Goal: Navigation & Orientation: Go to known website

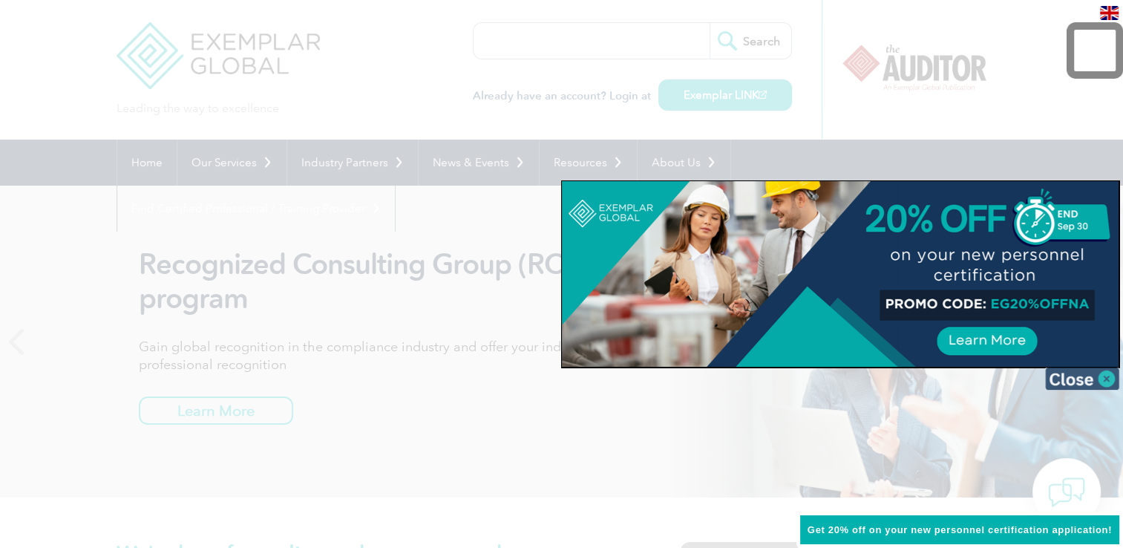
click at [1103, 378] on img at bounding box center [1082, 378] width 74 height 22
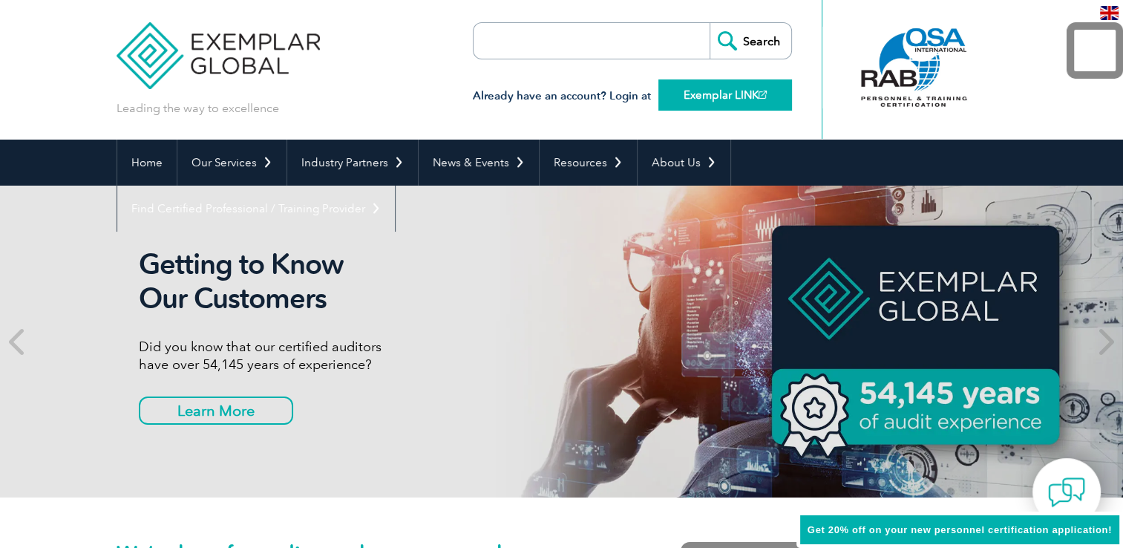
click at [712, 104] on link "Exemplar LINK" at bounding box center [725, 94] width 134 height 31
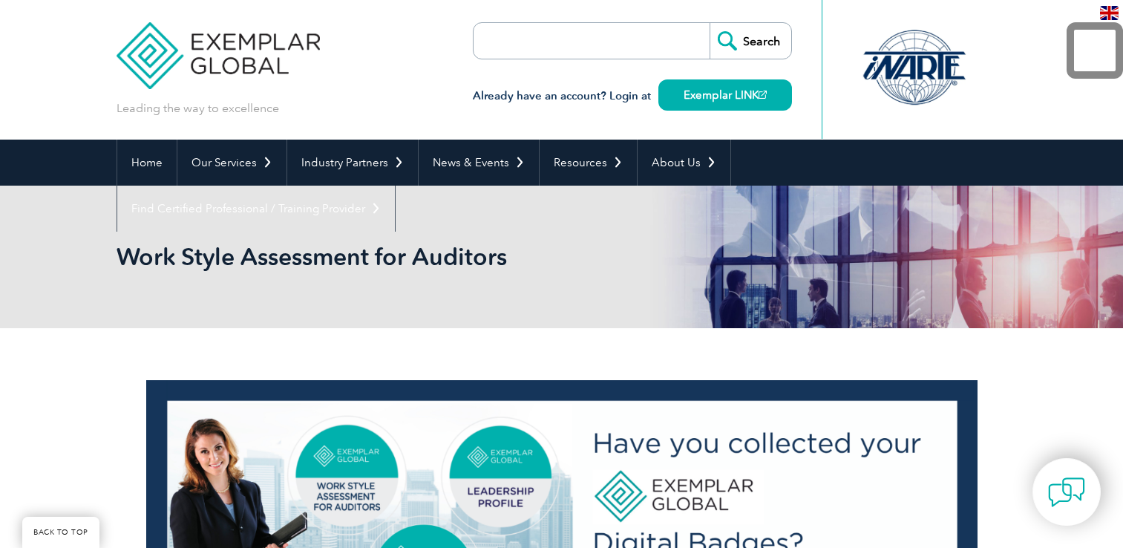
scroll to position [2255, 0]
